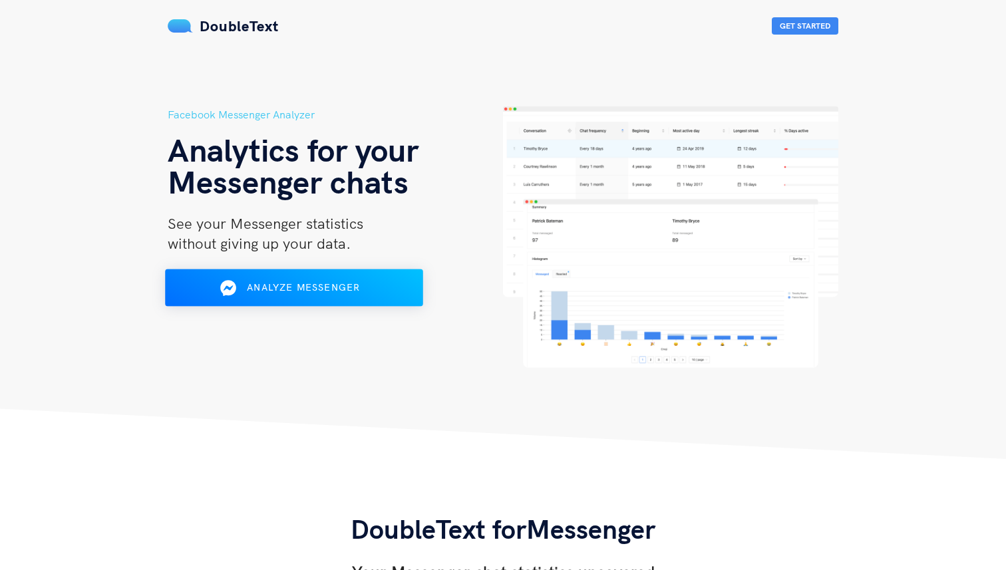
click at [385, 289] on div "Analyze Messenger" at bounding box center [294, 288] width 210 height 21
click at [600, 233] on img at bounding box center [670, 238] width 335 height 262
click at [375, 294] on div "Analyze Messenger" at bounding box center [294, 288] width 210 height 21
click at [273, 286] on span "Analyze Messenger" at bounding box center [303, 288] width 113 height 12
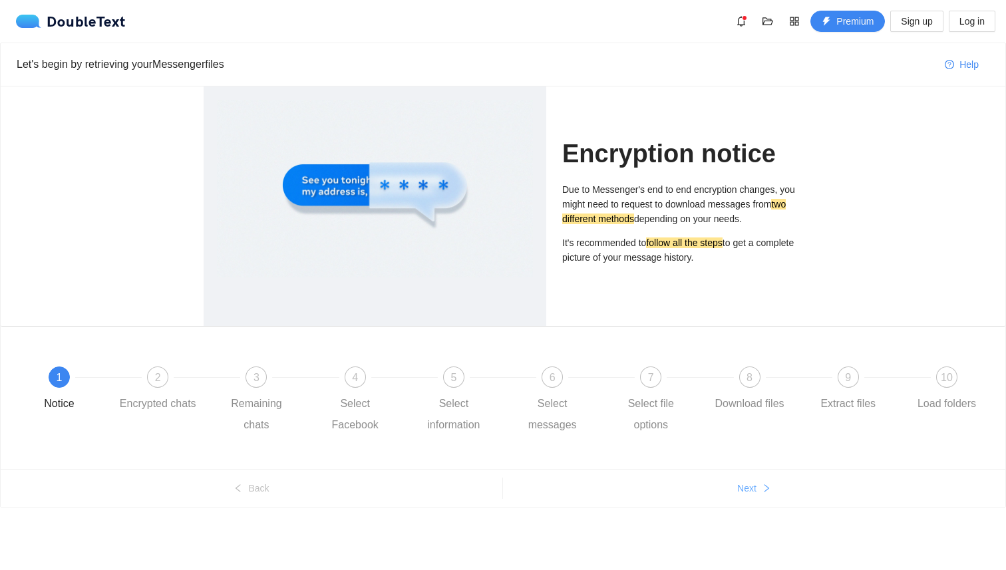
click at [757, 494] on span "Next" at bounding box center [747, 488] width 19 height 15
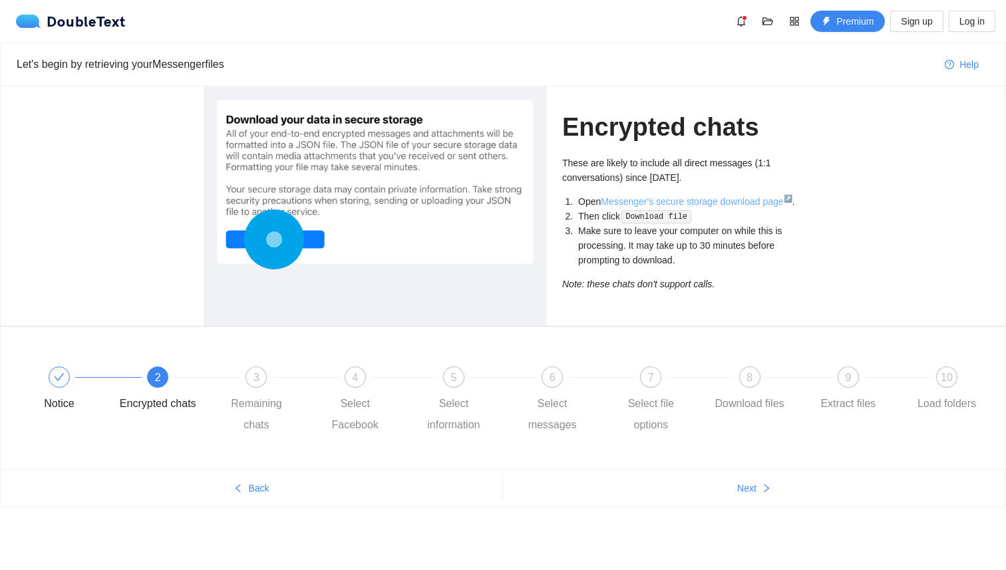
click at [742, 200] on link "Messenger's secure storage download page ↗" at bounding box center [696, 201] width 191 height 11
click at [742, 494] on span "Next" at bounding box center [747, 488] width 19 height 15
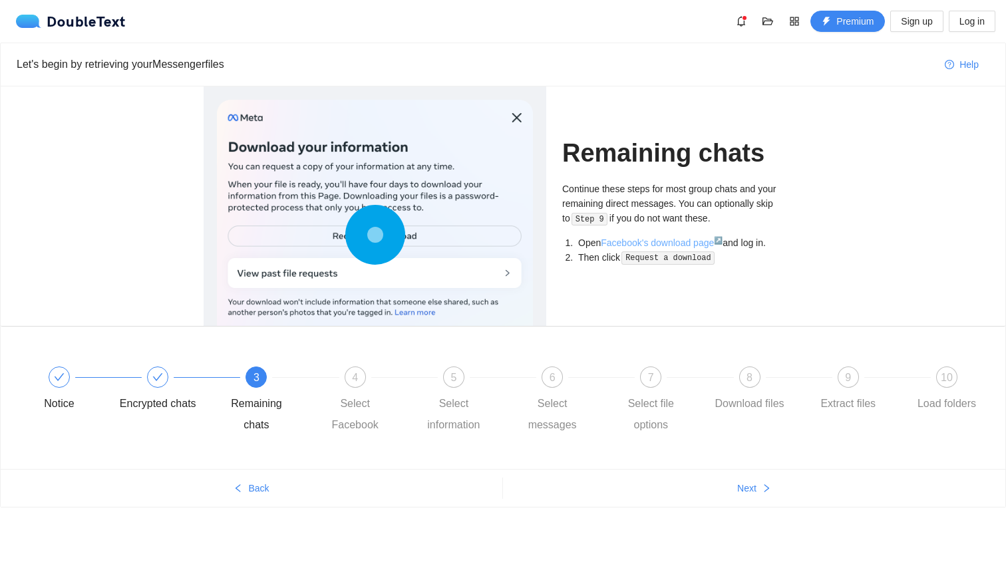
click at [688, 242] on link "Facebook's download page ↗" at bounding box center [662, 243] width 122 height 11
click at [764, 491] on icon "right" at bounding box center [766, 488] width 9 height 9
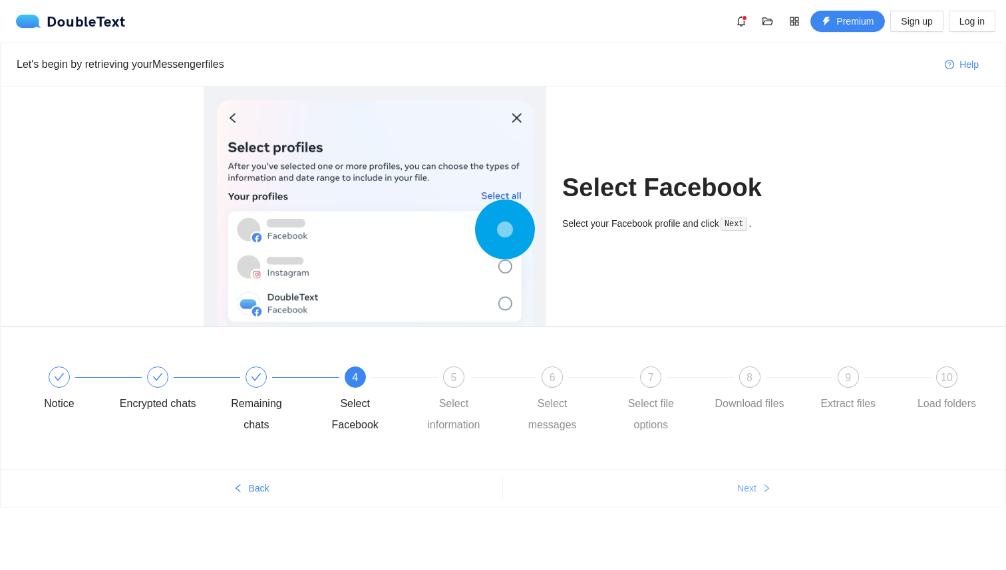
click at [764, 491] on icon "right" at bounding box center [766, 488] width 9 height 9
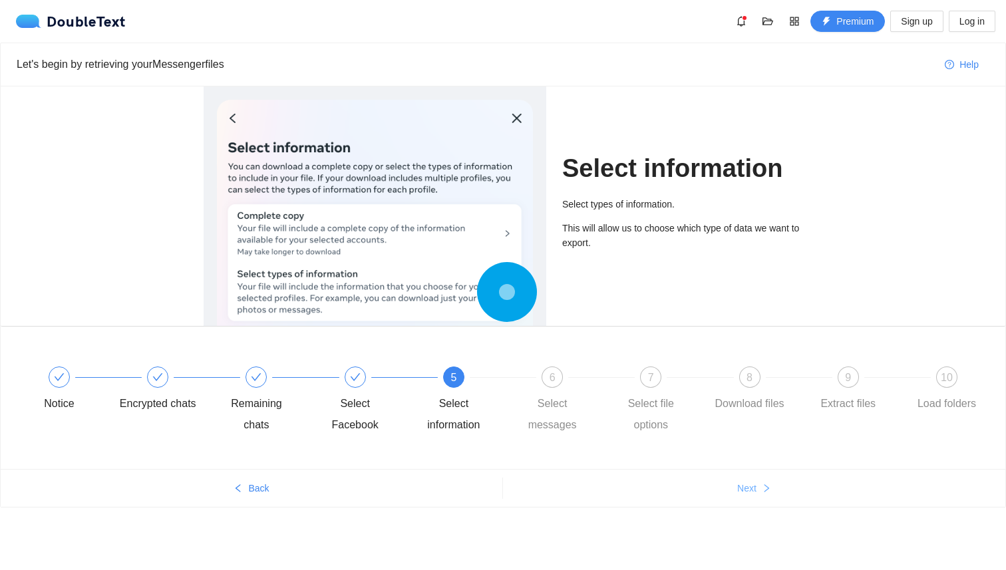
click at [764, 491] on icon "right" at bounding box center [766, 488] width 9 height 9
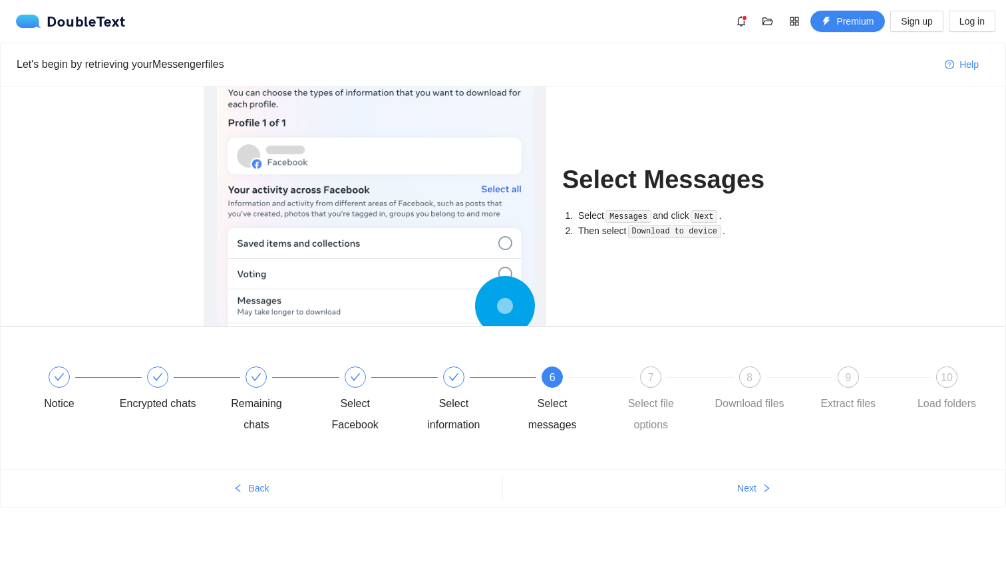
click at [249, 502] on ul "Back Next" at bounding box center [503, 488] width 1005 height 38
click at [229, 502] on ul "Back Next" at bounding box center [503, 488] width 1005 height 38
click at [242, 494] on span "left" at bounding box center [238, 489] width 9 height 11
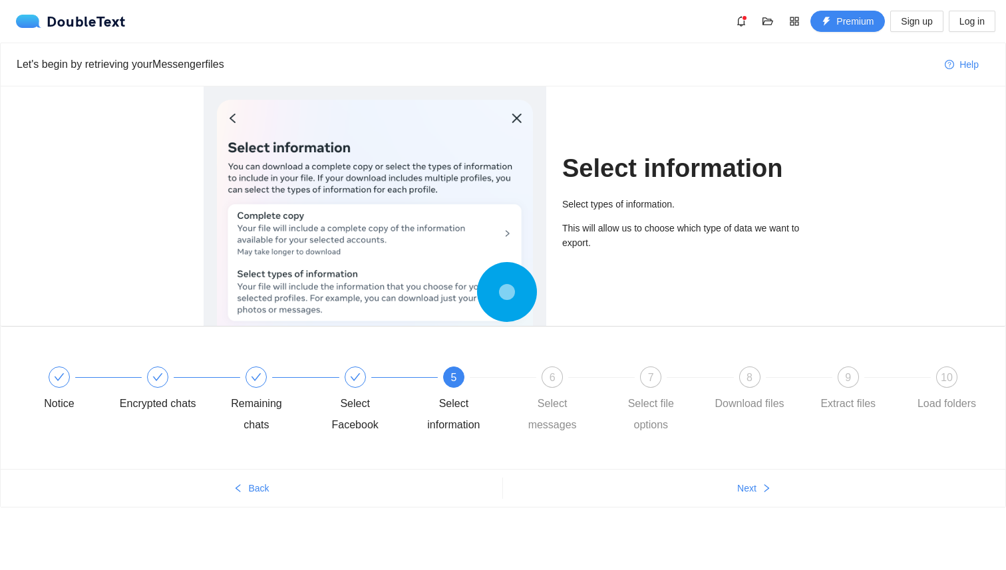
click at [742, 473] on ul "Back Next" at bounding box center [503, 488] width 1005 height 38
click at [742, 477] on ul "Back Next" at bounding box center [503, 488] width 1005 height 38
click at [742, 481] on span "Next" at bounding box center [747, 488] width 19 height 15
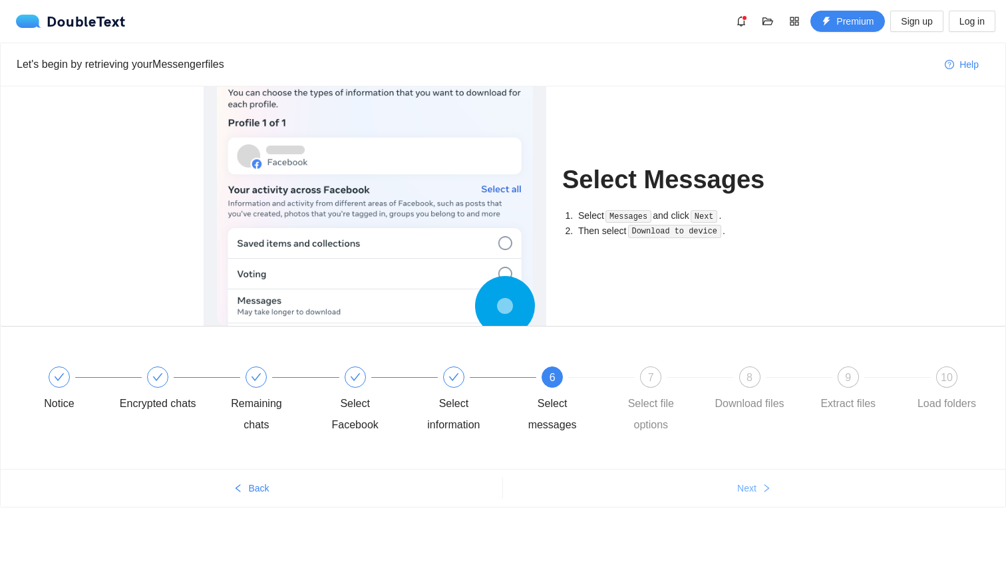
click at [742, 481] on span "Next" at bounding box center [747, 488] width 19 height 15
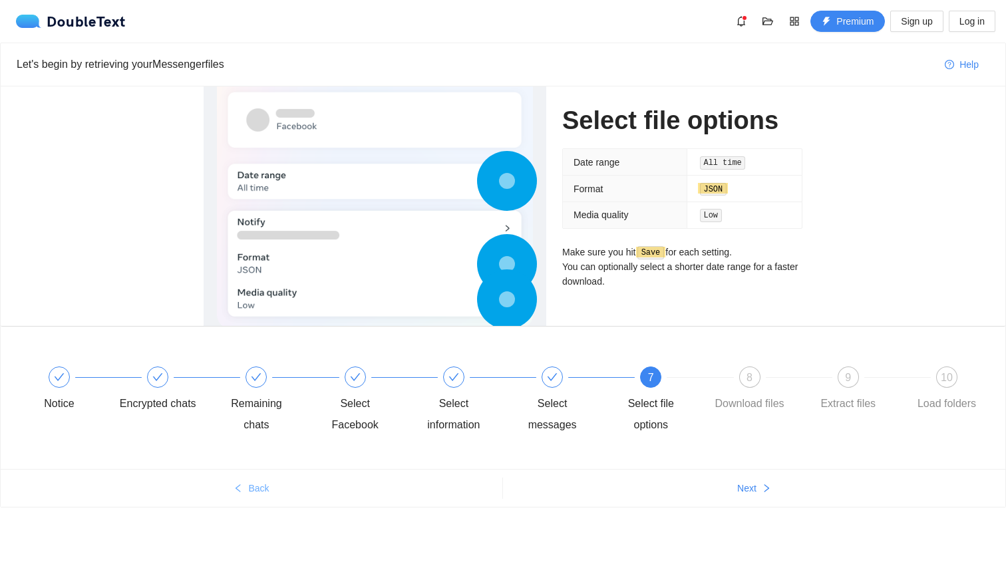
click at [248, 493] on span "Back" at bounding box center [258, 488] width 21 height 15
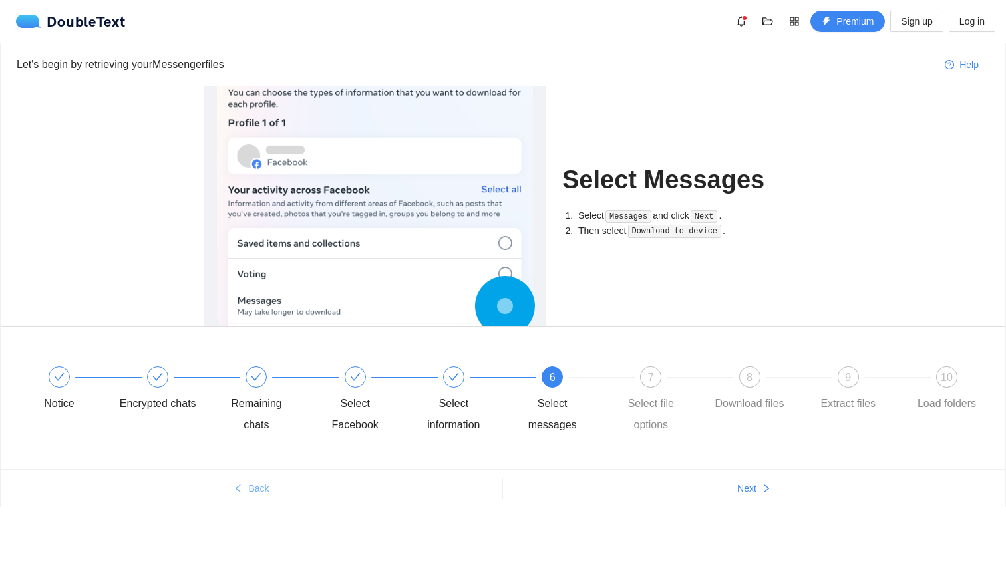
click at [248, 493] on span "Back" at bounding box center [258, 488] width 21 height 15
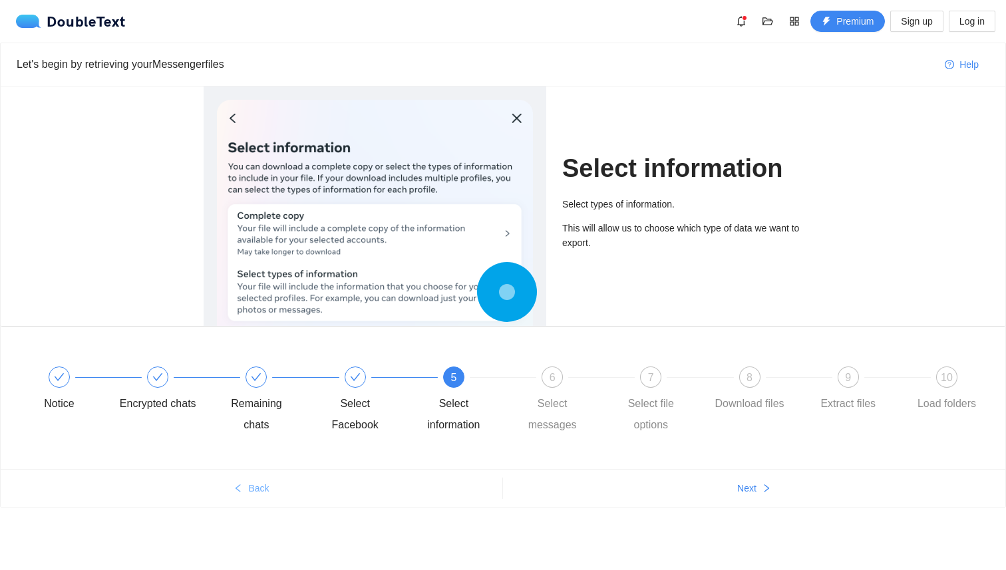
click at [248, 493] on span "Back" at bounding box center [258, 488] width 21 height 15
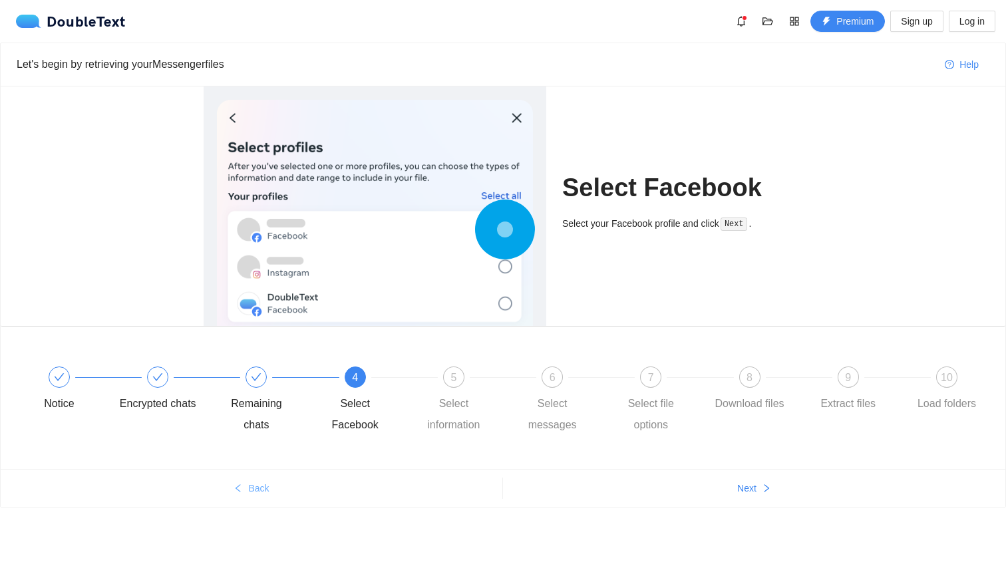
click at [248, 493] on span "Back" at bounding box center [258, 488] width 21 height 15
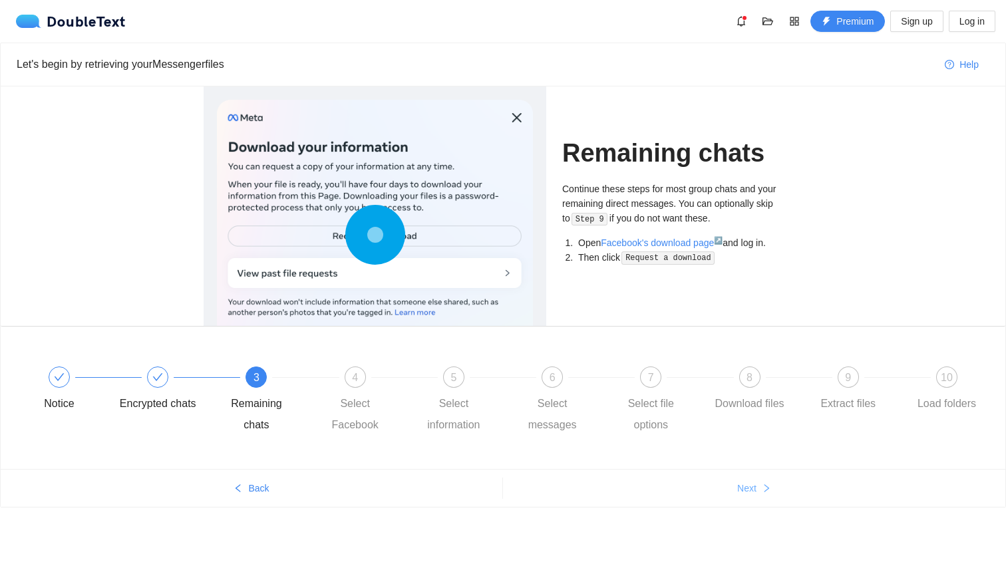
click at [762, 493] on button "Next" at bounding box center [754, 488] width 503 height 21
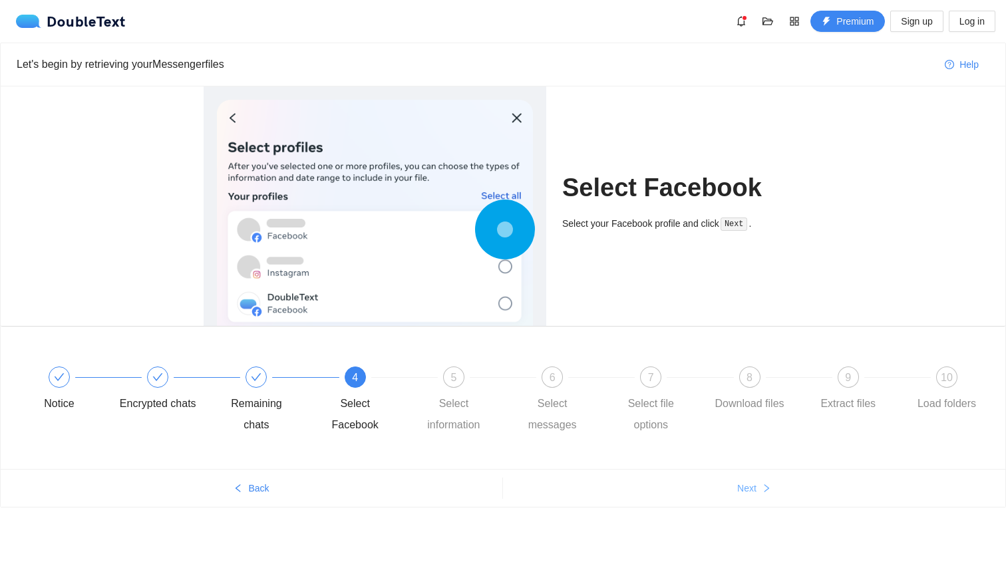
click at [762, 493] on button "Next" at bounding box center [754, 488] width 503 height 21
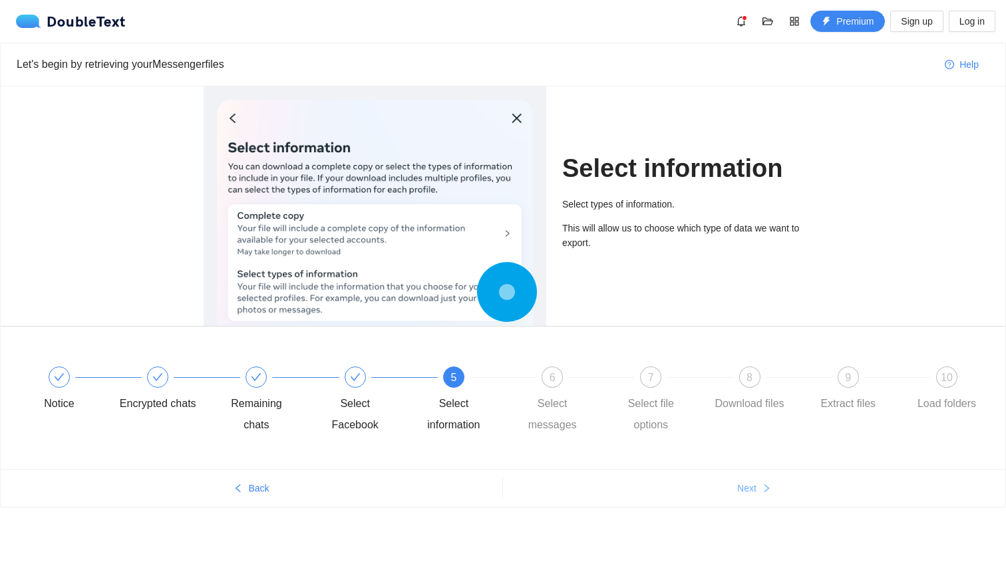
click at [762, 493] on button "Next" at bounding box center [754, 488] width 503 height 21
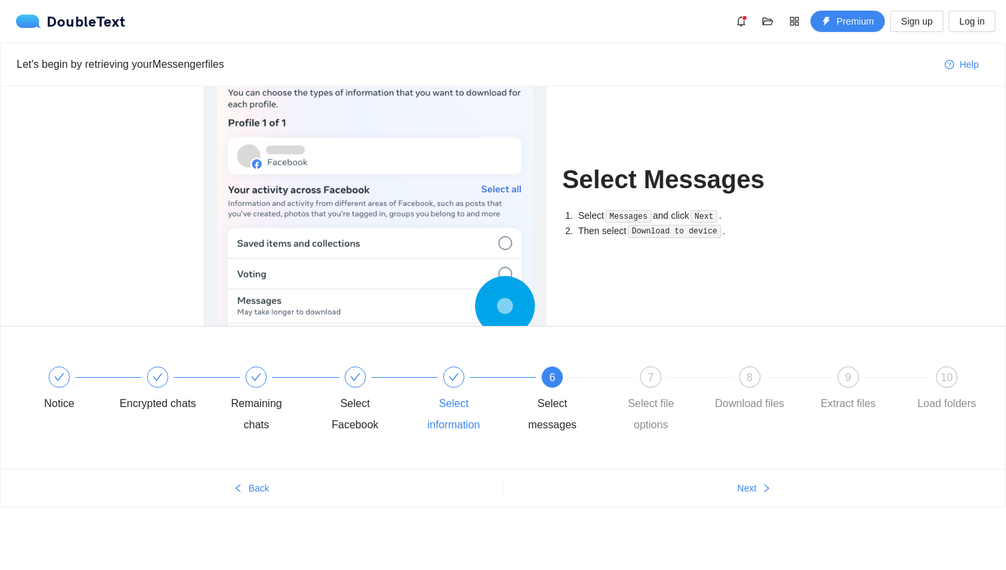
click at [443, 397] on div "Select information" at bounding box center [453, 414] width 77 height 43
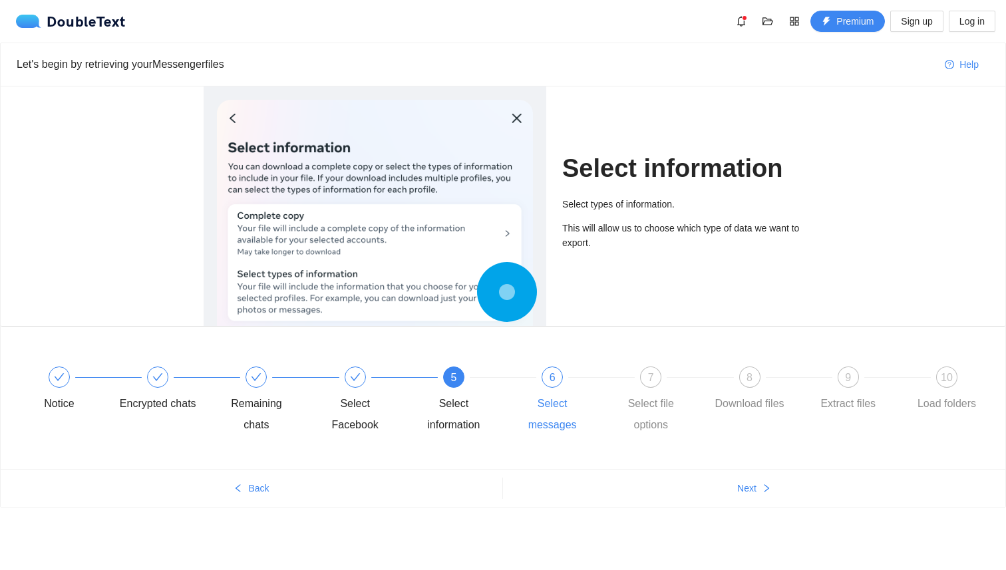
click at [537, 383] on div "6 Select messages" at bounding box center [563, 401] width 99 height 69
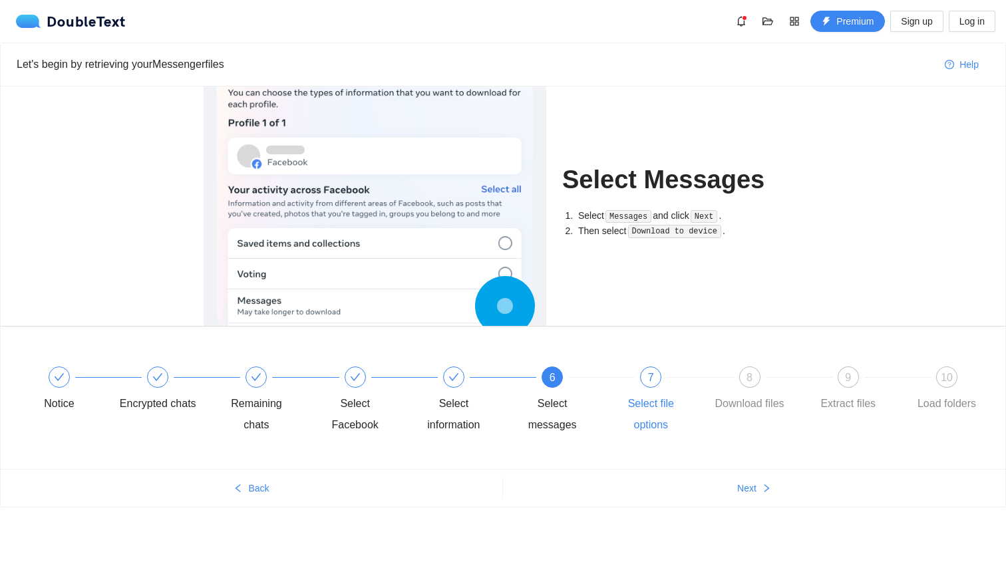
click at [649, 385] on div "7" at bounding box center [650, 377] width 21 height 21
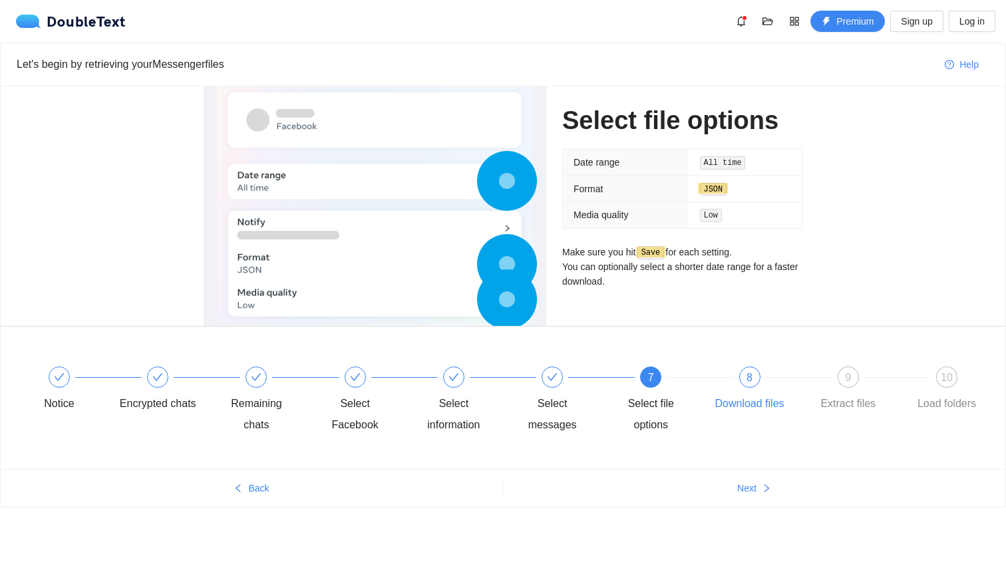
click at [758, 399] on div "Download files" at bounding box center [750, 403] width 69 height 21
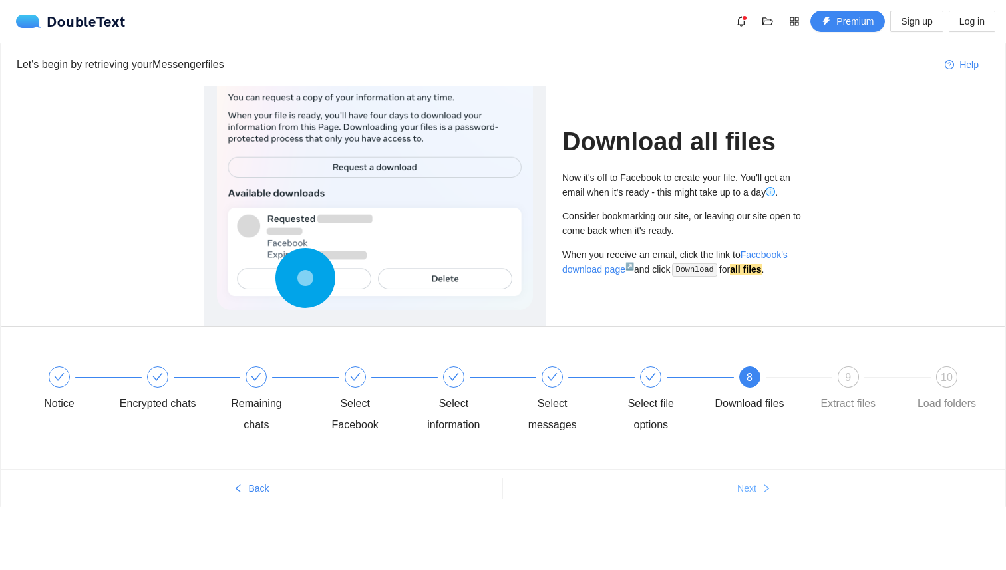
click at [759, 487] on button "Next" at bounding box center [754, 488] width 503 height 21
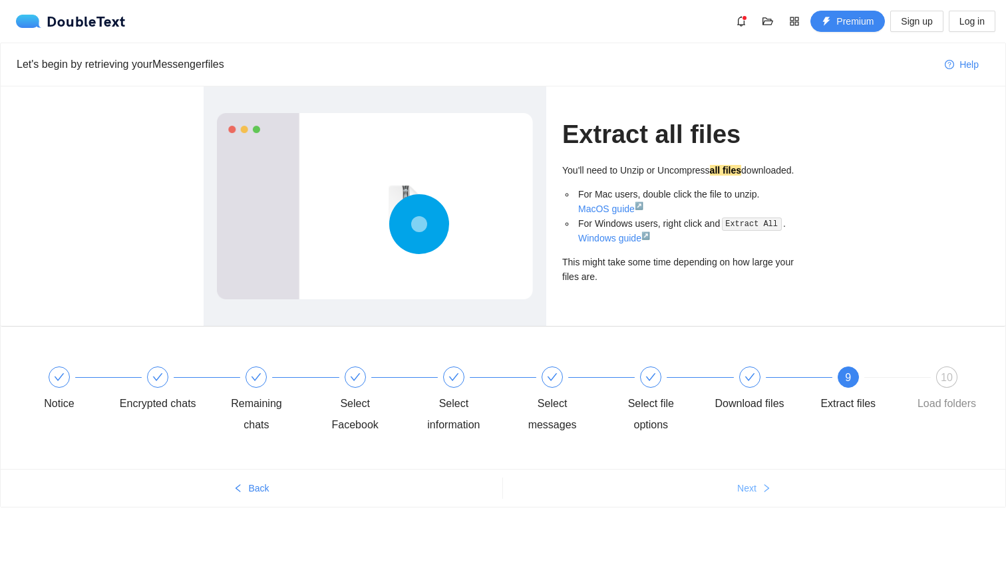
click at [760, 487] on button "Next" at bounding box center [754, 488] width 503 height 21
